Goal: Task Accomplishment & Management: Use online tool/utility

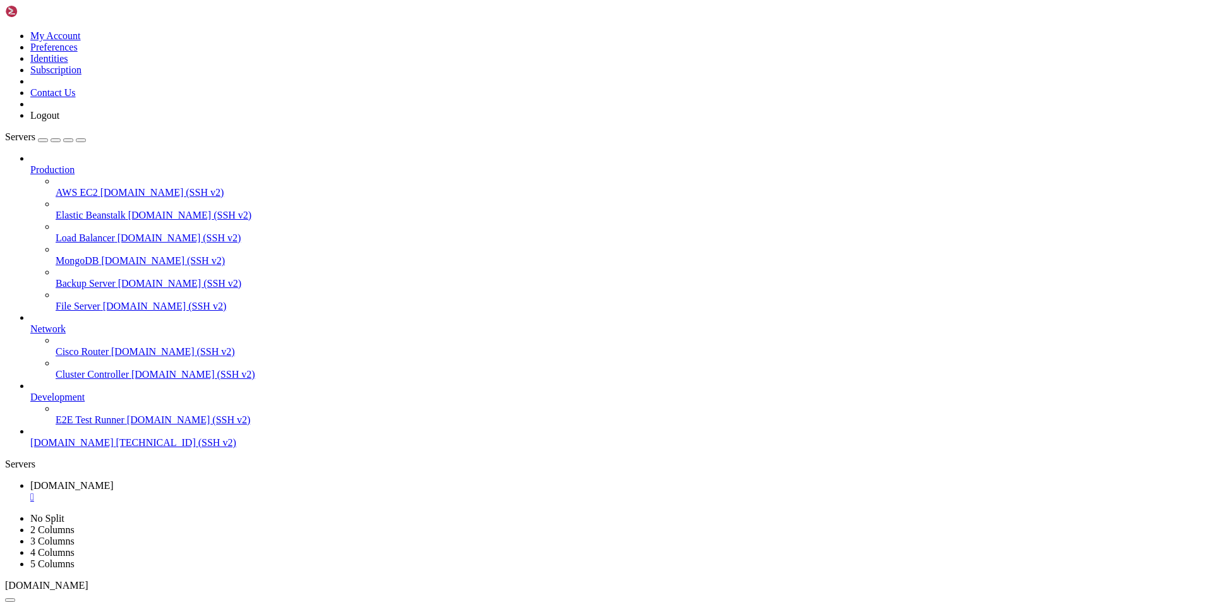
scroll to position [988, 0]
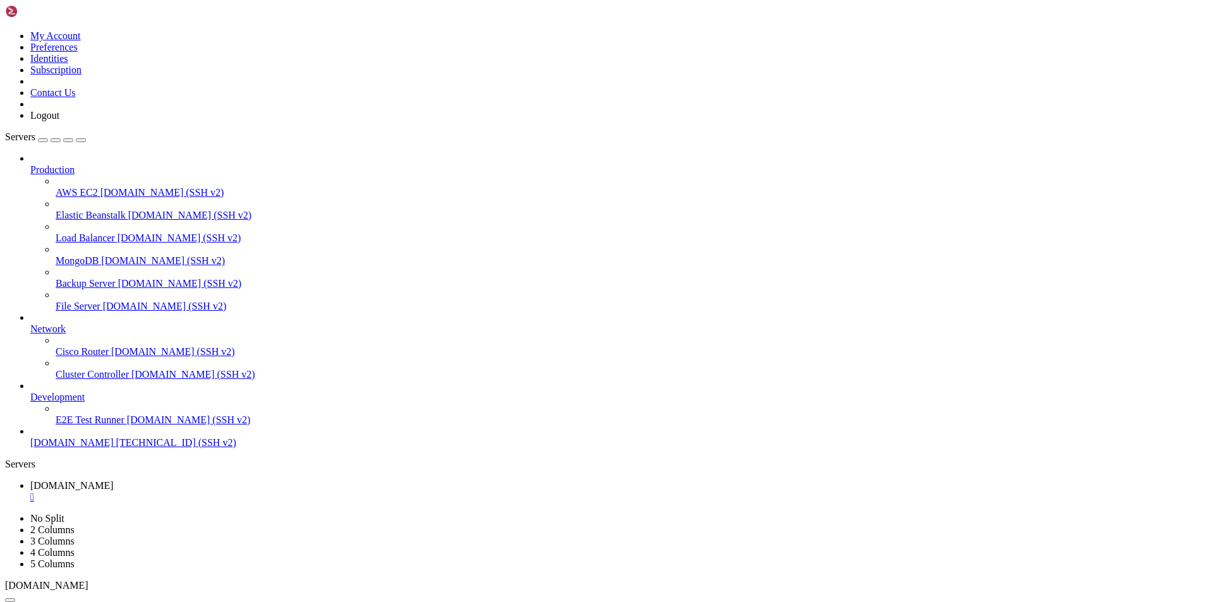
scroll to position [1031, 0]
drag, startPoint x: 107, startPoint y: 802, endPoint x: 164, endPoint y: 802, distance: 56.9
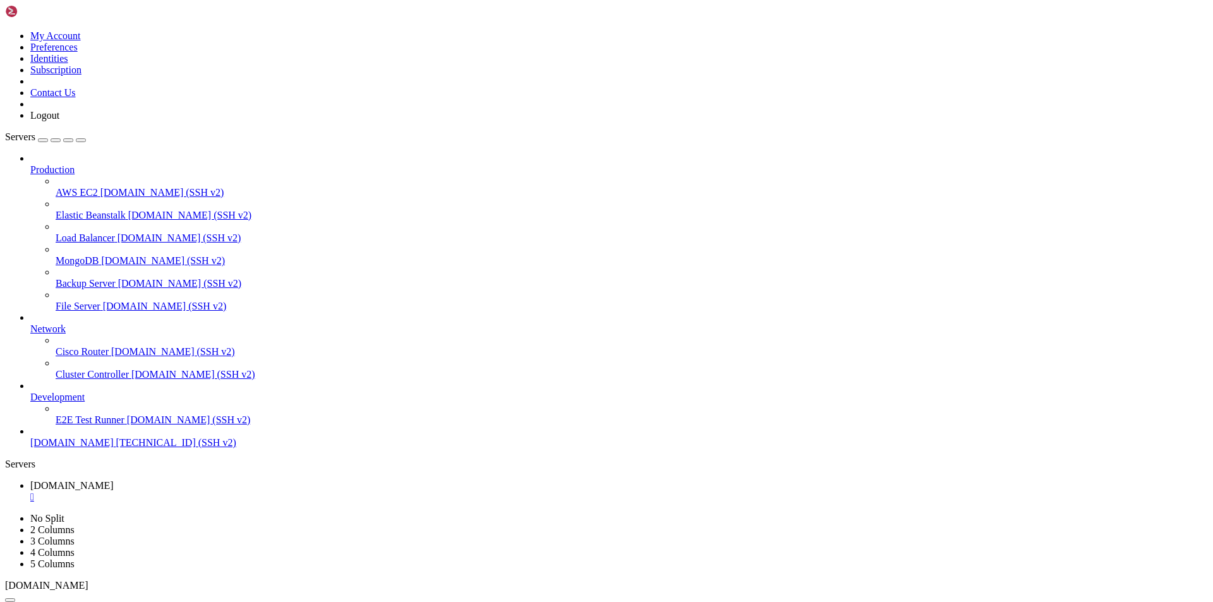
scroll to position [1654, 0]
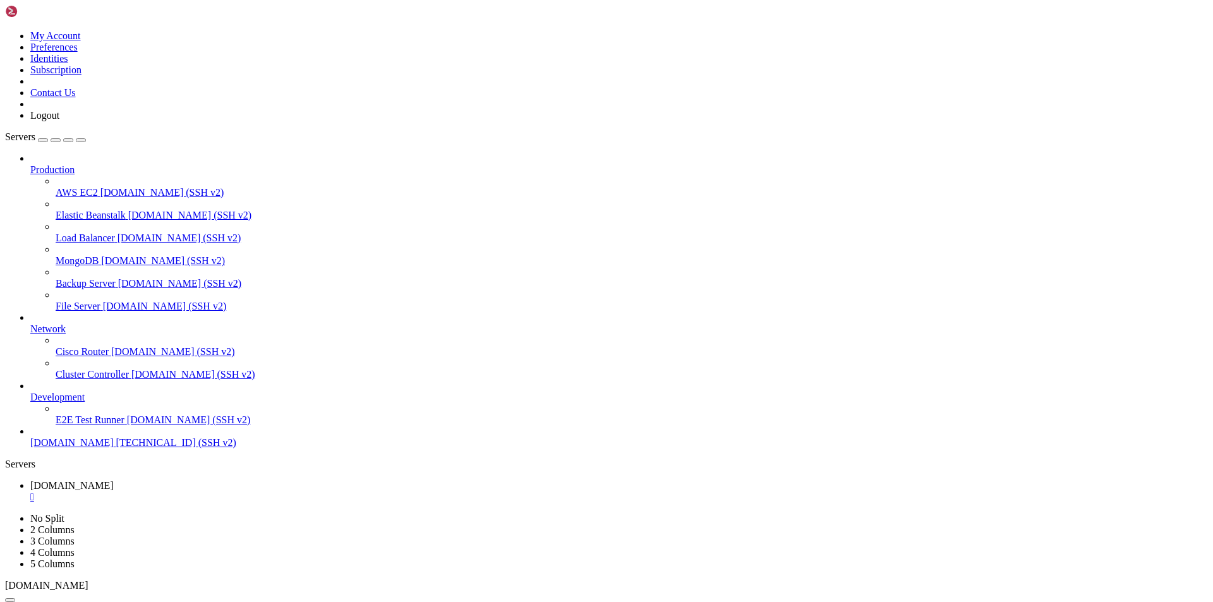
scroll to position [2105, 0]
drag, startPoint x: 383, startPoint y: 1244, endPoint x: 9, endPoint y: 1165, distance: 381.7
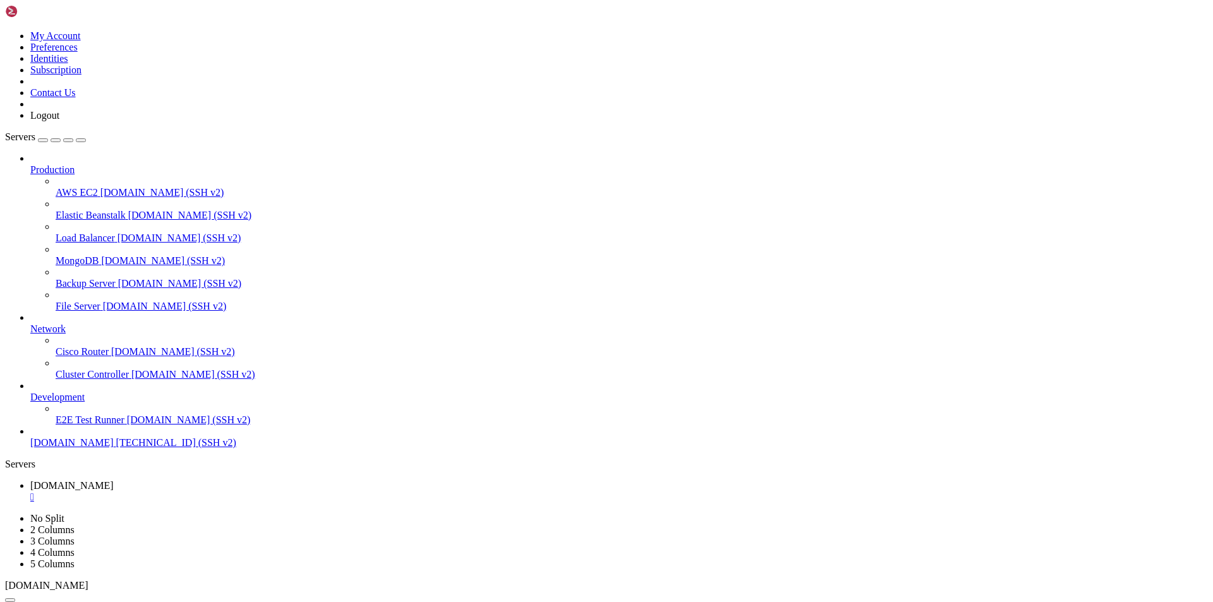
copy div "Eroare: SMTP Error: Could not connect to SMTP host. Connection failed. stream_s…"
drag, startPoint x: 81, startPoint y: 727, endPoint x: 679, endPoint y: 723, distance: 598.3
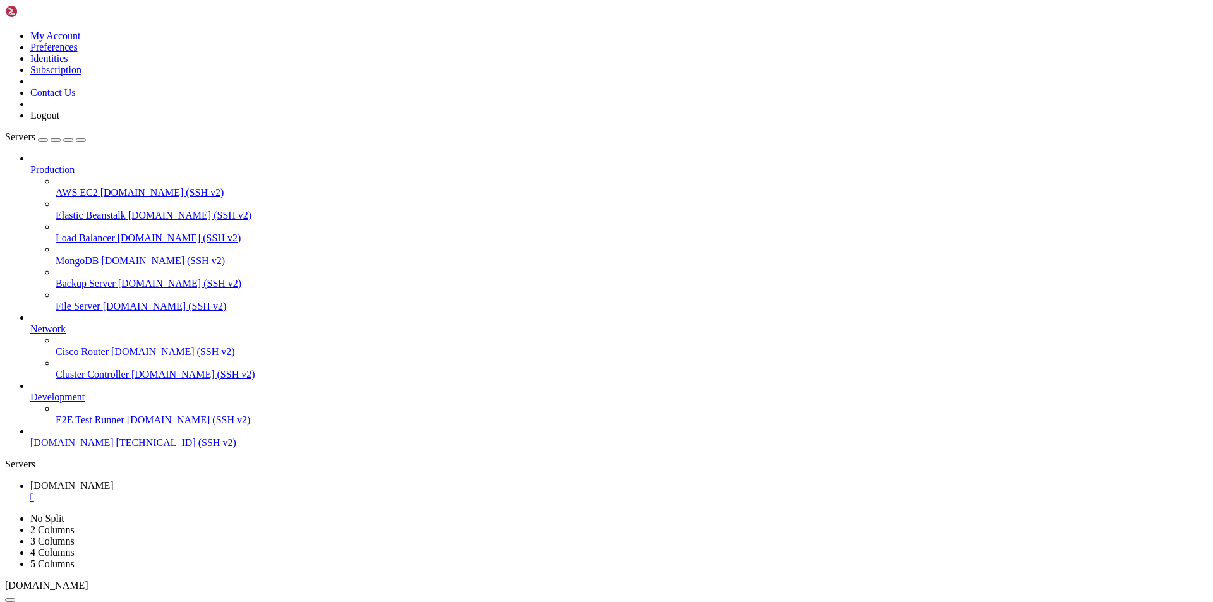
copy x-row "Error: Could not connect to SMTP host. Failed to connect to server SMTP server …"
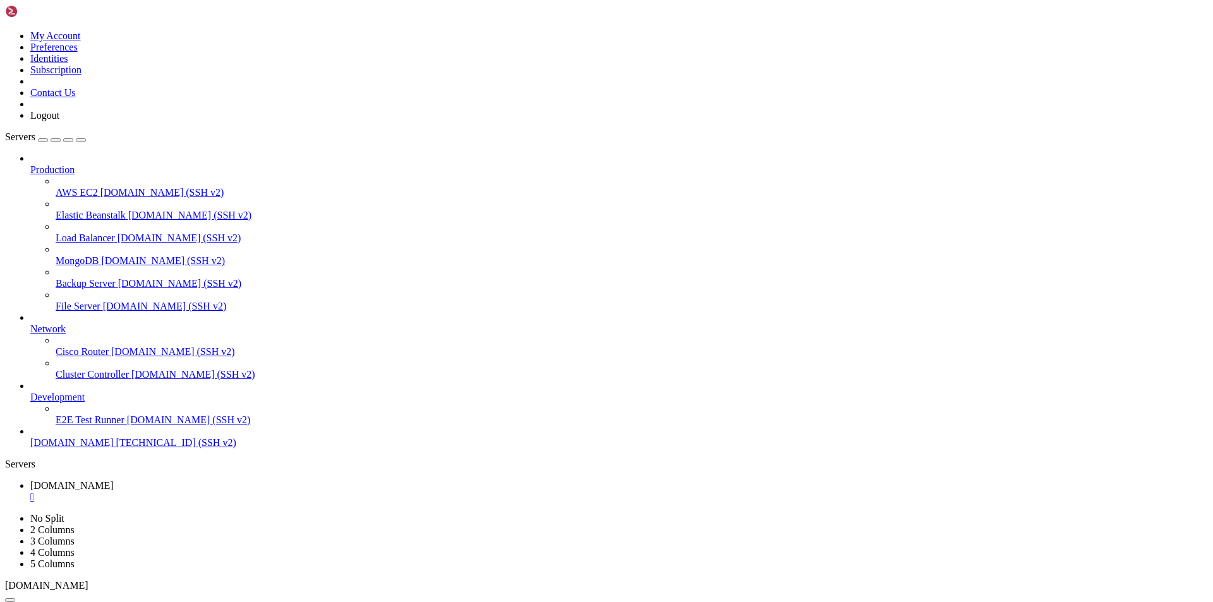
drag, startPoint x: 31, startPoint y: 529, endPoint x: 4, endPoint y: 522, distance: 27.6
click at [31, 449] on div "Production AWS EC2 [DOMAIN_NAME] (SSH v2) Elastic Beanstalk [DOMAIN_NAME] (SSH …" at bounding box center [606, 301] width 1203 height 296
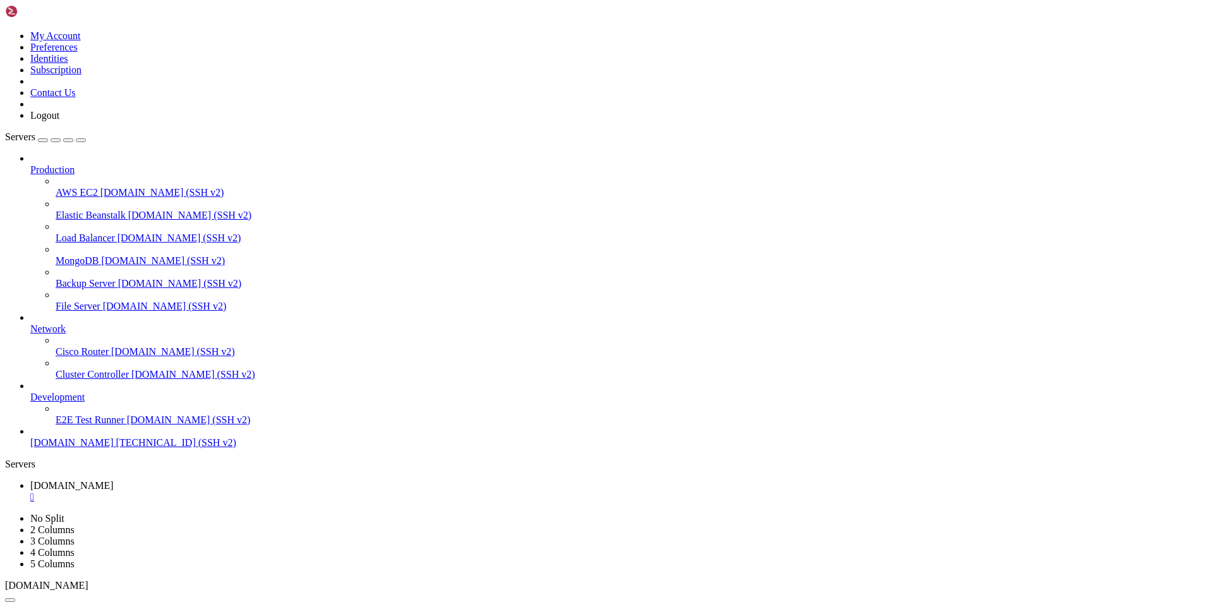
click at [27, 449] on div "Production AWS EC2 [DOMAIN_NAME] (SSH v2) Elastic Beanstalk [DOMAIN_NAME] (SSH …" at bounding box center [606, 301] width 1203 height 296
